Goal: Find specific page/section

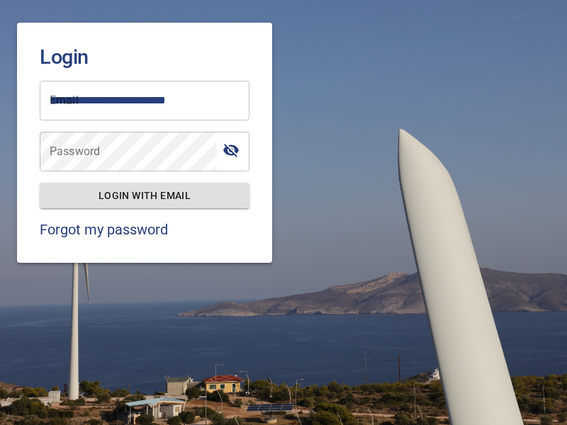
type input "**********"
click at [145, 195] on span "Login with email" at bounding box center [144, 196] width 187 height 18
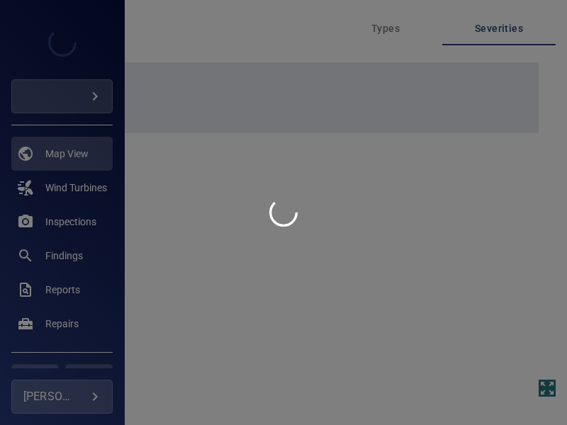
type input "****"
